Goal: Navigation & Orientation: Find specific page/section

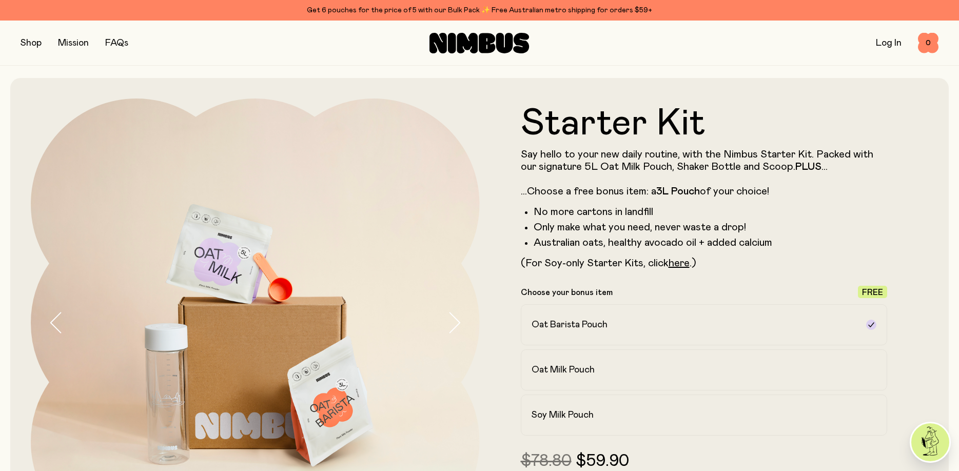
click at [199, 45] on div "Shop Mission FAQs" at bounding box center [174, 43] width 306 height 14
click at [130, 43] on div "Shop Mission FAQs" at bounding box center [174, 43] width 306 height 14
click at [115, 43] on link "FAQs" at bounding box center [116, 42] width 23 height 9
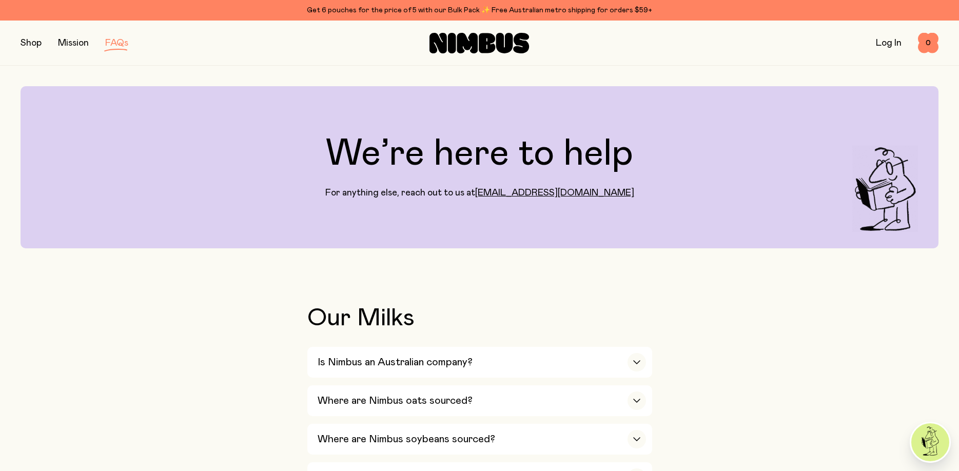
click at [30, 45] on button "button" at bounding box center [31, 43] width 21 height 14
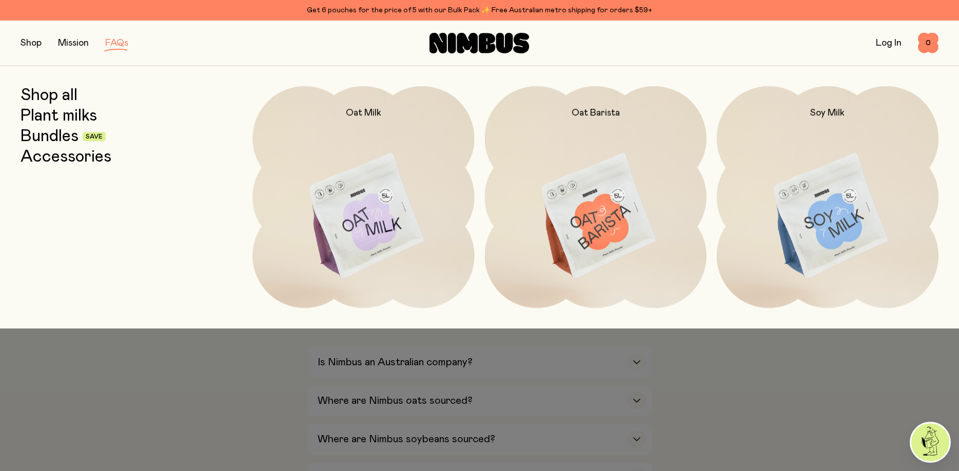
click at [78, 137] on link "Bundles" at bounding box center [50, 136] width 58 height 18
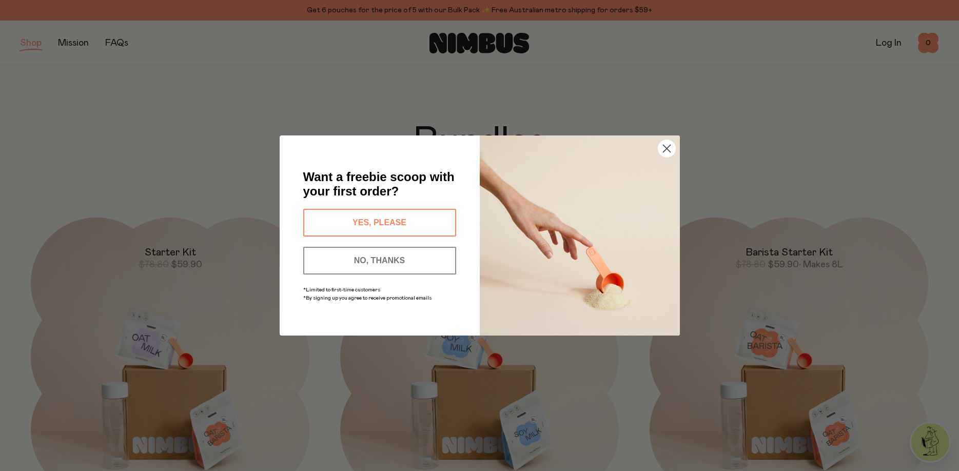
click at [422, 222] on button "YES, PLEASE" at bounding box center [379, 223] width 153 height 28
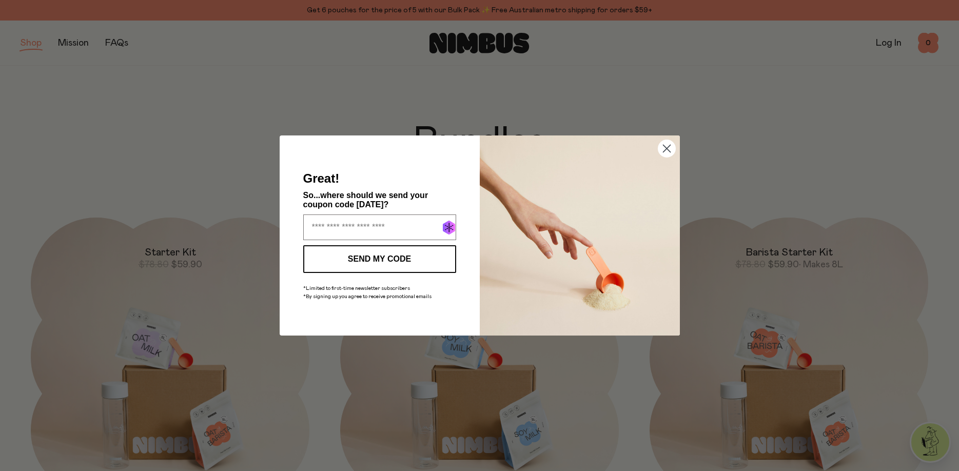
click at [675, 150] on circle "Close dialog" at bounding box center [666, 148] width 17 height 17
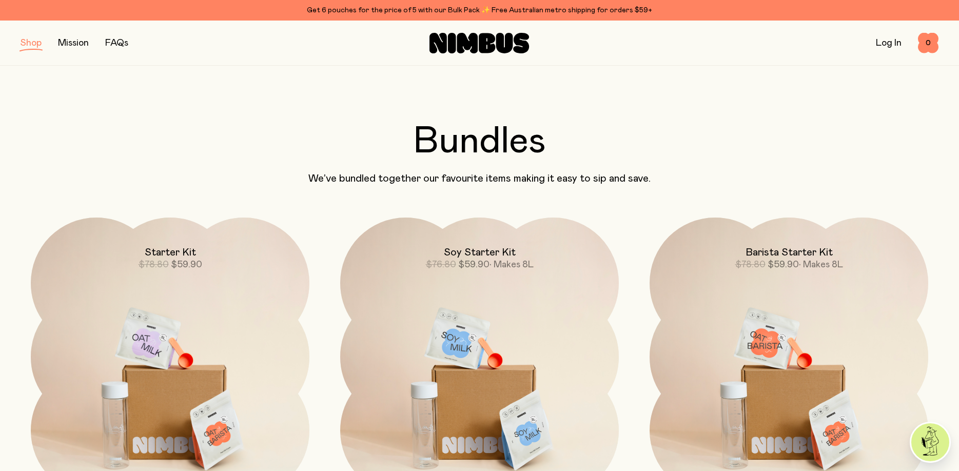
click at [281, 65] on div "Shop Mission FAQs Log In 0 0" at bounding box center [479, 43] width 959 height 45
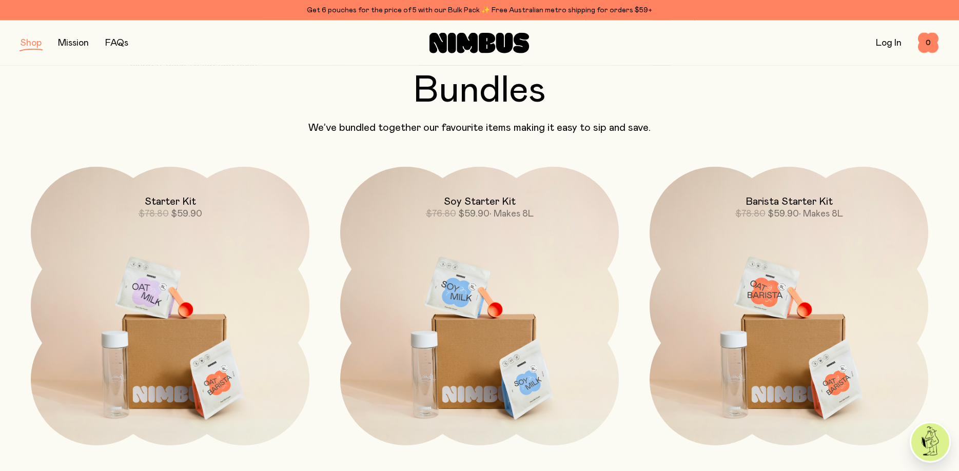
scroll to position [52, 0]
